Goal: Ask a question

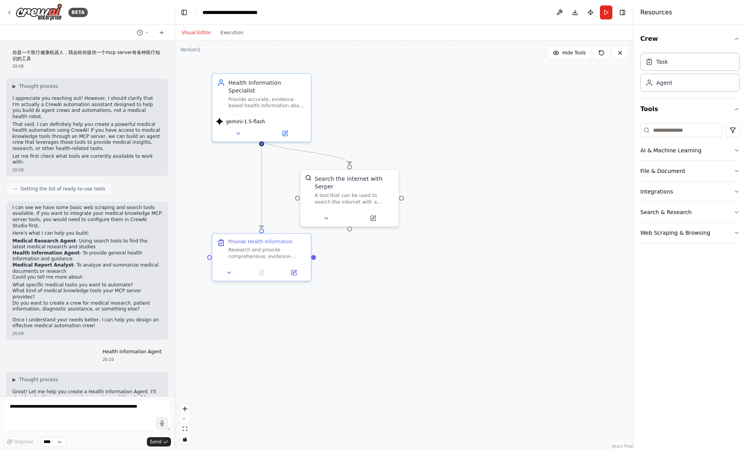
scroll to position [995, 0]
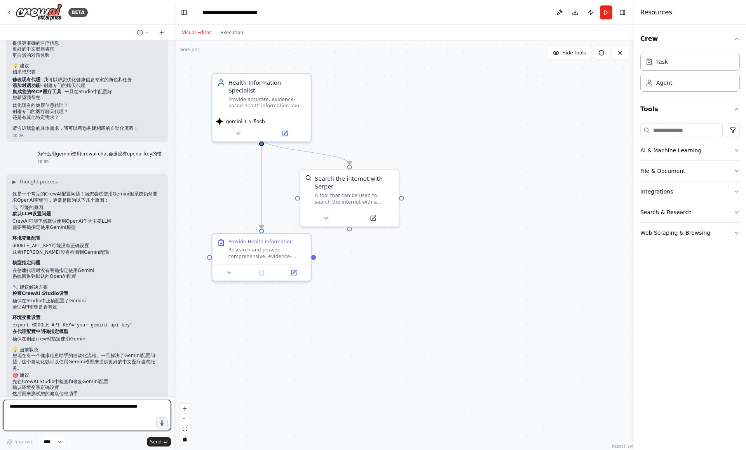
click at [58, 411] on textarea at bounding box center [87, 415] width 168 height 31
type textarea "*"
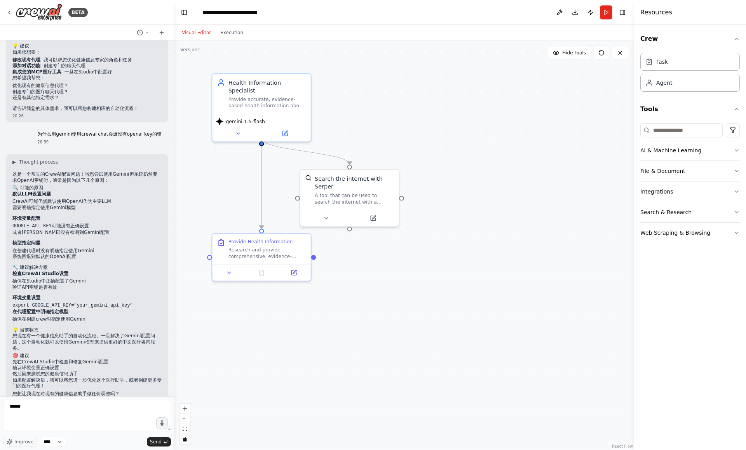
scroll to position [1040, 0]
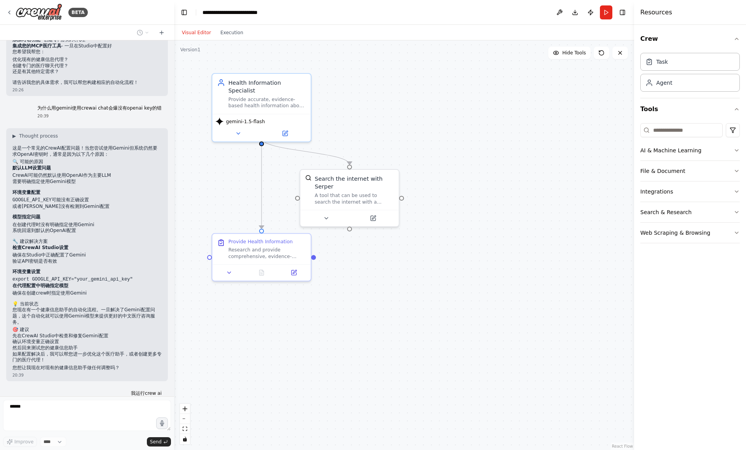
click at [104, 374] on div "你是一个医疗健康机器人，我会给你提供一个mcp server有各种医疗知识的工具 20:08 ▶ Thought process I appreciate y…" at bounding box center [87, 218] width 174 height 356
click at [34, 413] on div "Thinking..." at bounding box center [30, 420] width 48 height 14
click at [31, 417] on span "Thinking..." at bounding box center [35, 420] width 24 height 6
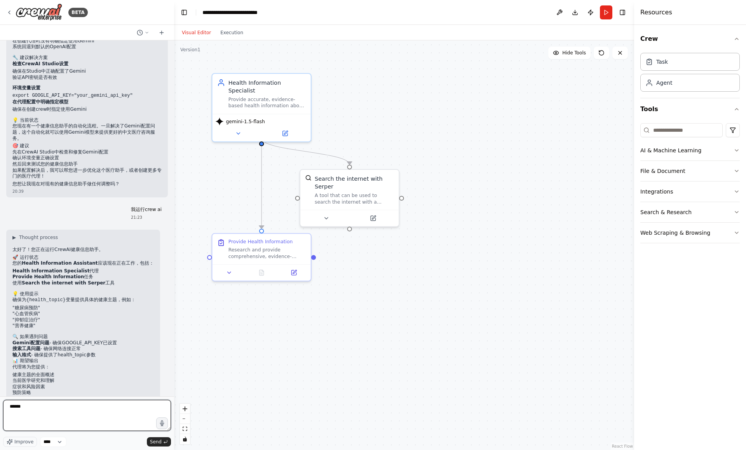
scroll to position [1238, 0]
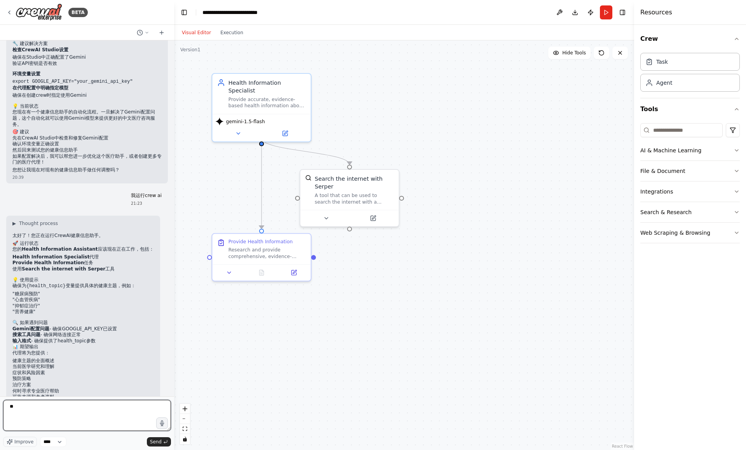
type textarea "*"
click at [129, 403] on textarea "**********" at bounding box center [87, 415] width 168 height 31
paste textarea "**********"
type textarea "**********"
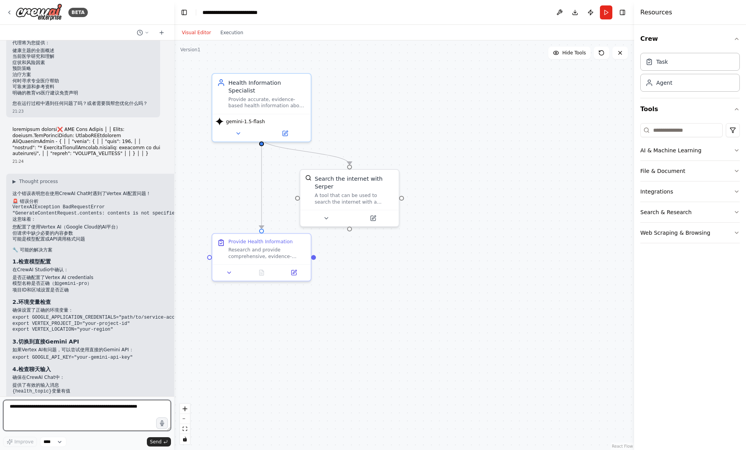
scroll to position [1566, 0]
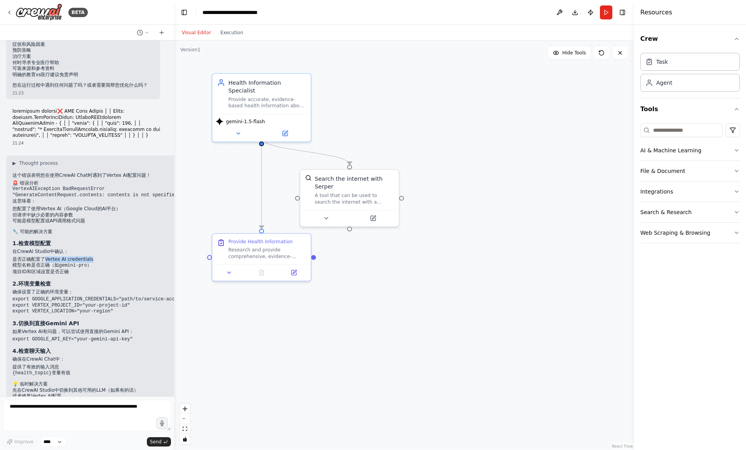
drag, startPoint x: 45, startPoint y: 222, endPoint x: 97, endPoint y: 221, distance: 51.3
click at [97, 256] on li "是否正确配置了Vertex AI credentials" at bounding box center [107, 259] width 190 height 6
copy li "Vertex AI credentials"
click at [66, 409] on textarea at bounding box center [87, 415] width 168 height 31
paste textarea "**********"
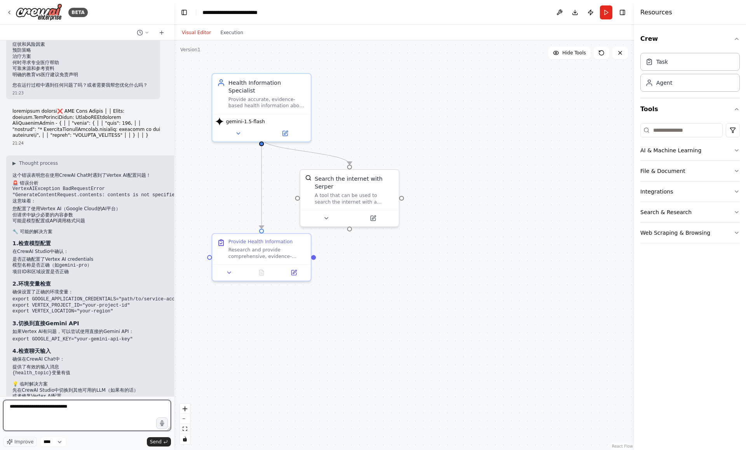
type textarea "**********"
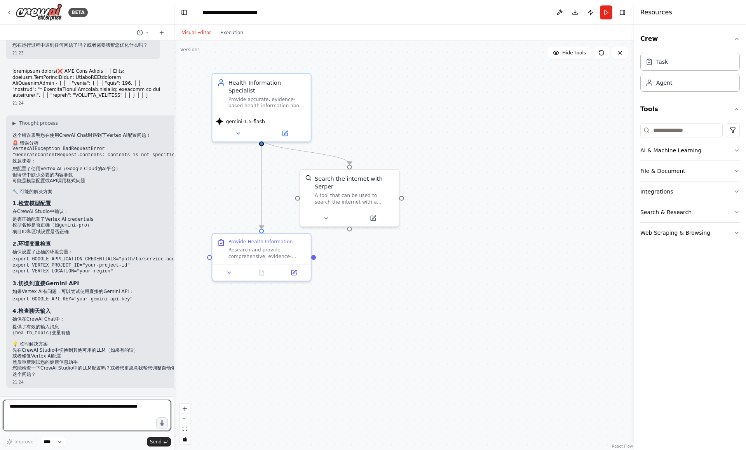
scroll to position [1609, 0]
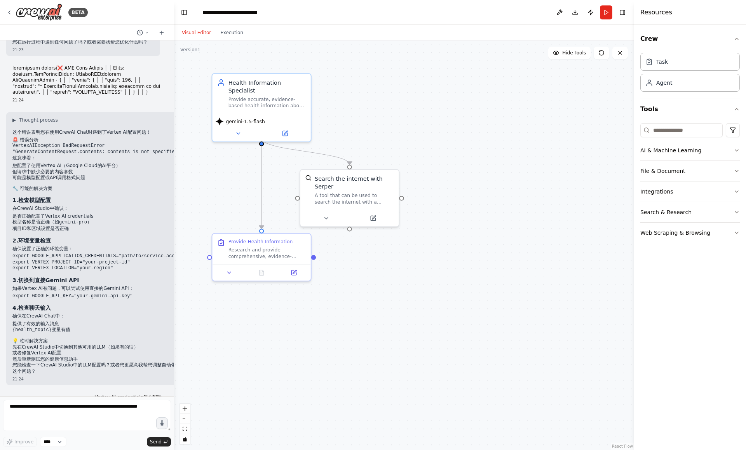
drag, startPoint x: 17, startPoint y: 252, endPoint x: 61, endPoint y: 252, distance: 43.5
click at [28, 285] on p "如果Vertex AI有问题，可以尝试使用直接的Gemini API：" at bounding box center [107, 288] width 190 height 6
click at [80, 285] on p "如果Vertex AI有问题，可以尝试使用直接的Gemini API：" at bounding box center [107, 288] width 190 height 6
drag, startPoint x: 36, startPoint y: 257, endPoint x: 125, endPoint y: 257, distance: 88.9
click at [125, 293] on code "export GOOGLE_API_KEY="your-gemini-api-key"" at bounding box center [72, 295] width 120 height 5
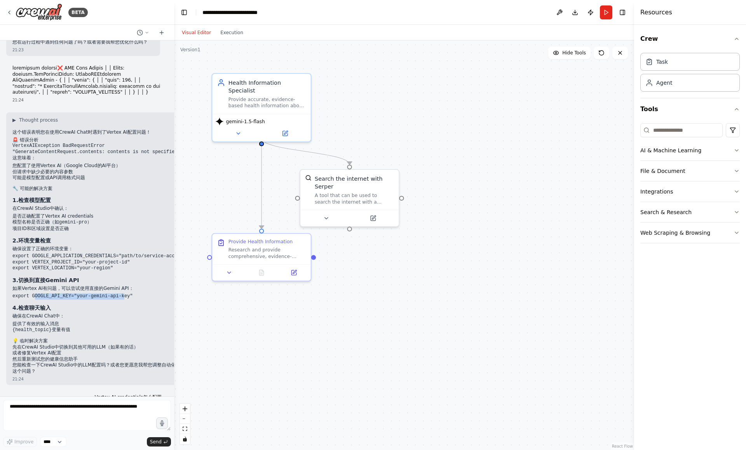
click at [125, 293] on code "export GOOGLE_API_KEY="your-gemini-api-key"" at bounding box center [72, 295] width 120 height 5
drag, startPoint x: 15, startPoint y: 279, endPoint x: 64, endPoint y: 291, distance: 51.1
click at [64, 291] on div "▶ Thought process 这个错误表明您在使用CrewAI Chat时遇到了Vertex AI配置问题！ 🚨 错误分析 VertexAIExcept…" at bounding box center [107, 245] width 190 height 257
click at [64, 327] on li "{health_topic} 变量有值" at bounding box center [107, 330] width 190 height 7
drag, startPoint x: 39, startPoint y: 309, endPoint x: 88, endPoint y: 306, distance: 48.6
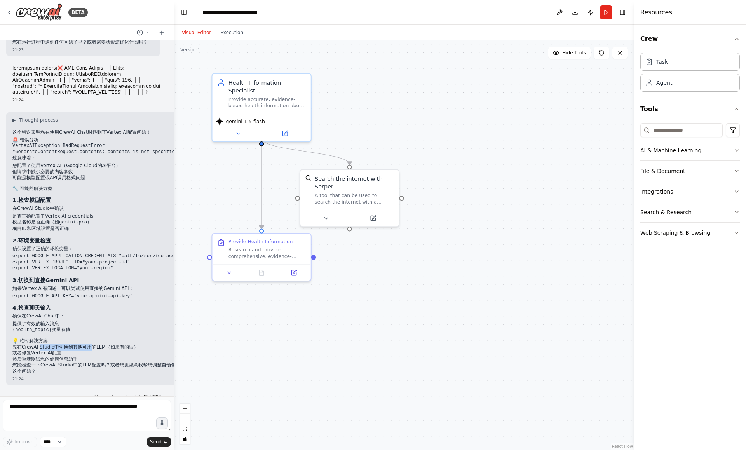
click at [88, 344] on li "先在CrewAI Studio中切换到其他可用的LLM（如果有的话）" at bounding box center [107, 347] width 190 height 6
